Goal: Check status

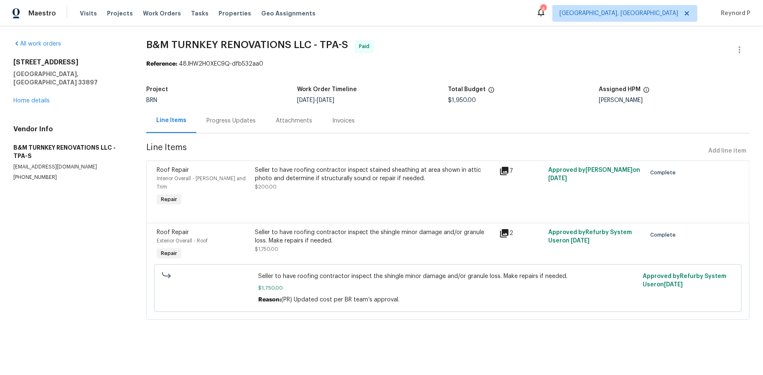
click at [237, 122] on div "Progress Updates" at bounding box center [230, 121] width 49 height 8
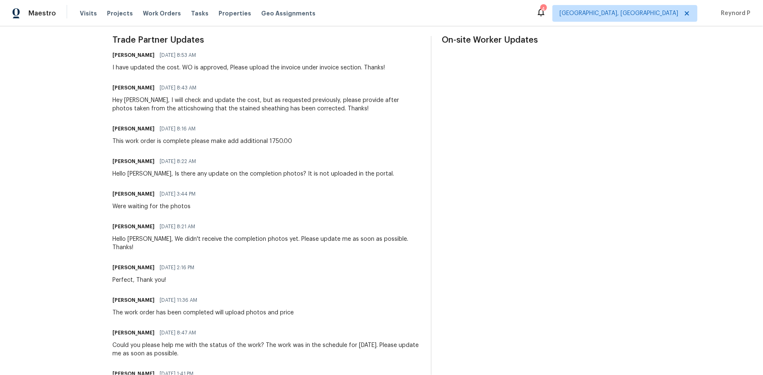
scroll to position [196, 0]
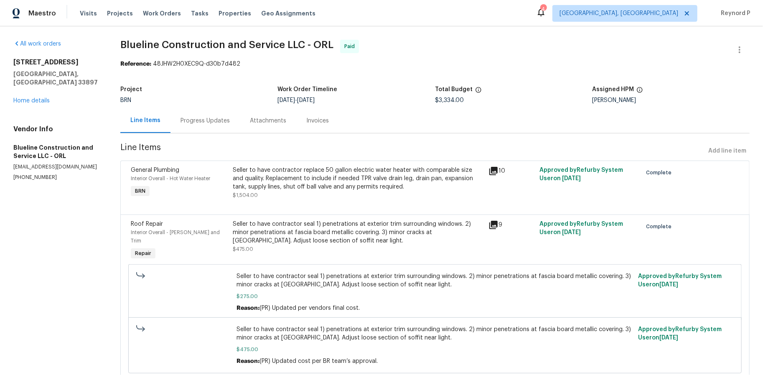
click at [208, 121] on div "Progress Updates" at bounding box center [205, 121] width 49 height 8
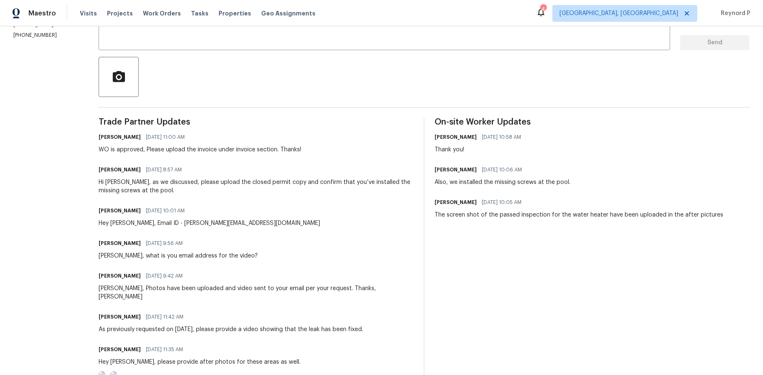
scroll to position [153, 0]
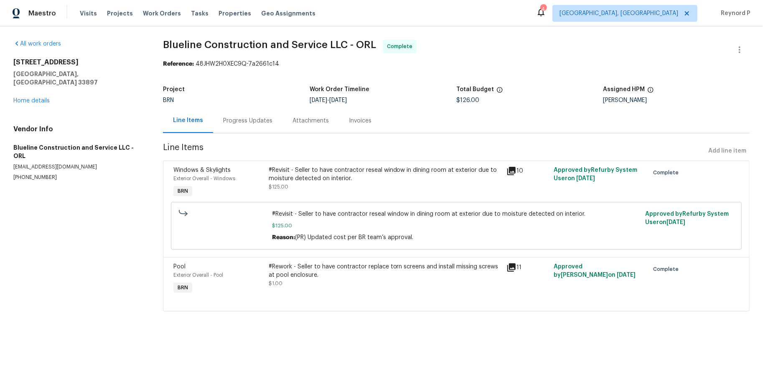
click at [240, 123] on div "Progress Updates" at bounding box center [247, 121] width 49 height 8
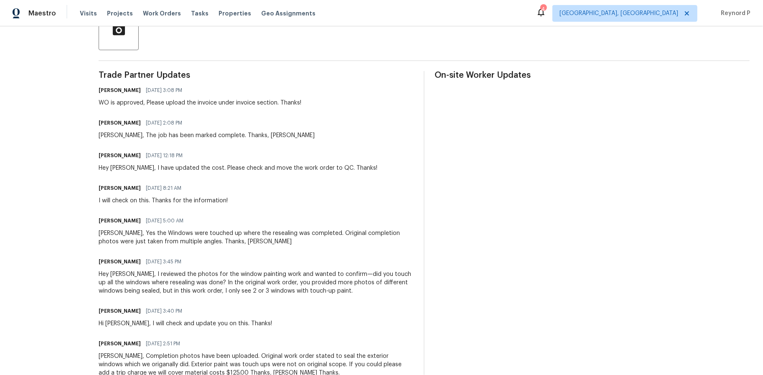
scroll to position [212, 0]
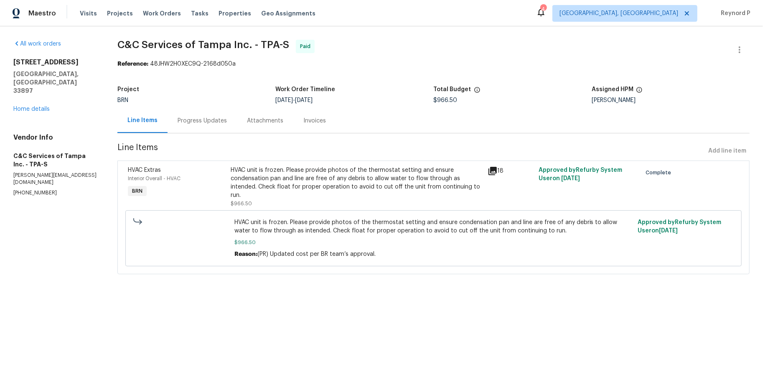
click at [210, 120] on div "Progress Updates" at bounding box center [202, 121] width 49 height 8
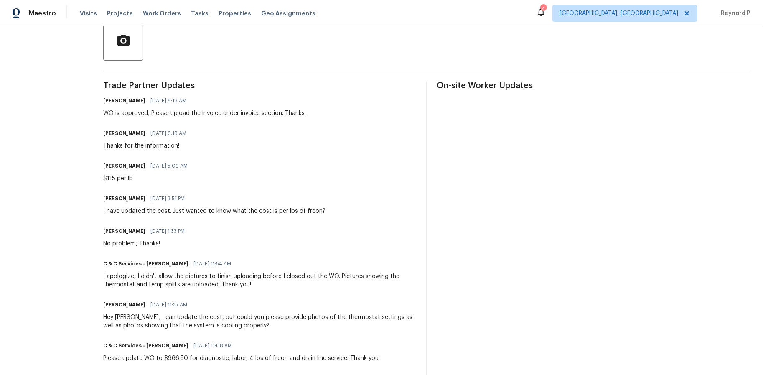
scroll to position [202, 0]
